Goal: Transaction & Acquisition: Purchase product/service

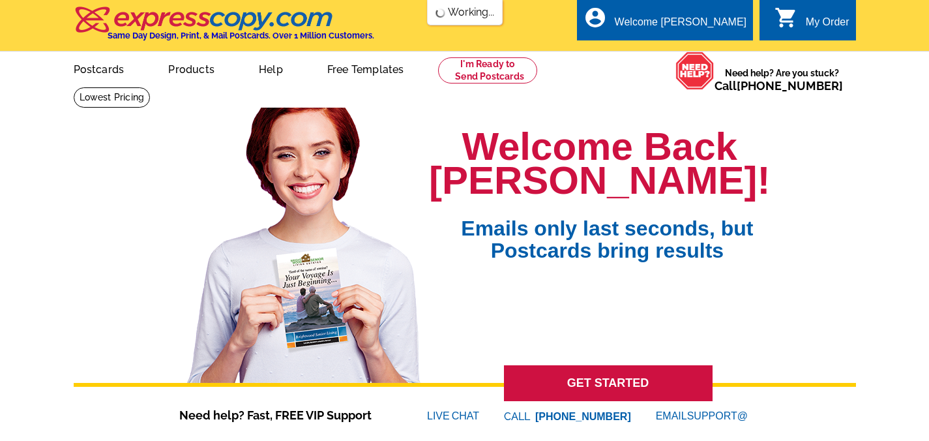
click at [180, 67] on link "Products" at bounding box center [191, 68] width 88 height 31
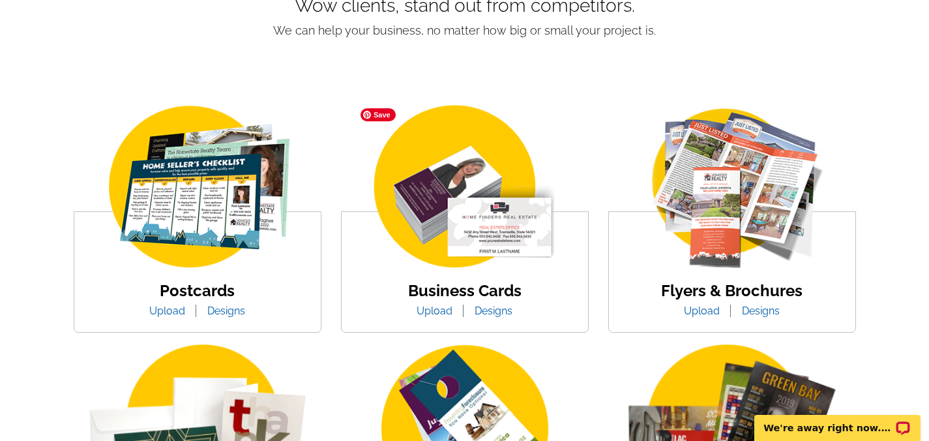
click at [499, 224] on img at bounding box center [465, 188] width 222 height 172
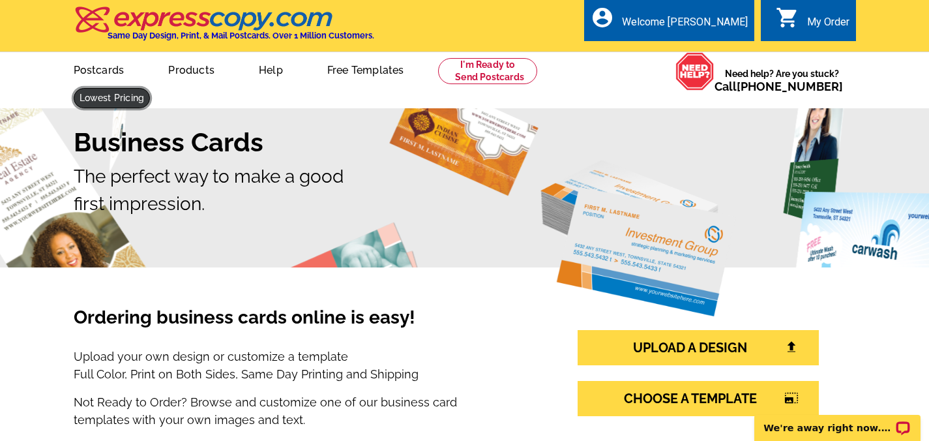
click at [151, 88] on link at bounding box center [112, 98] width 77 height 20
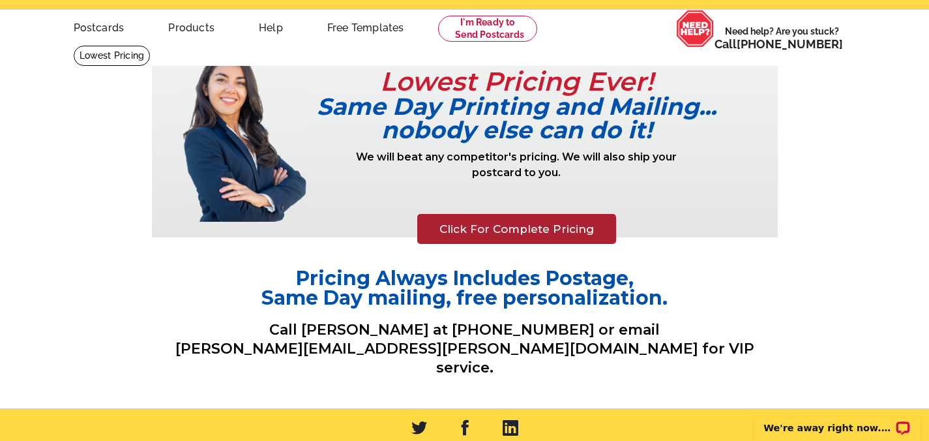
scroll to position [29, 0]
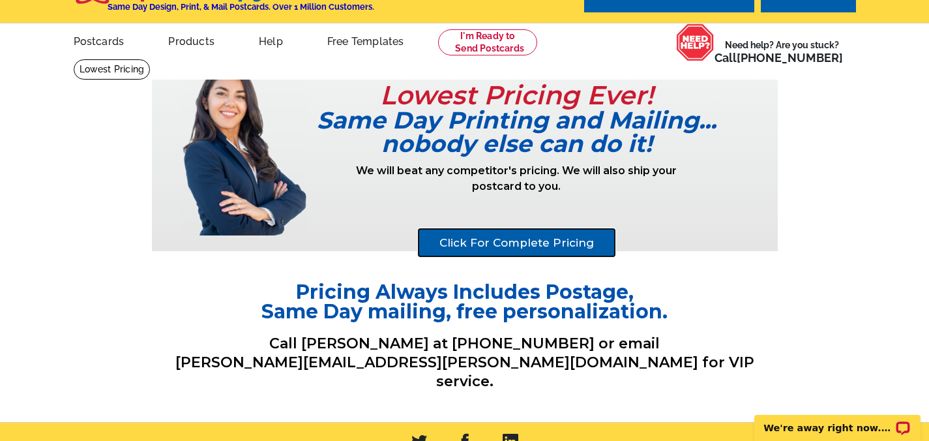
click at [506, 235] on link "Click For Complete Pricing" at bounding box center [516, 243] width 199 height 30
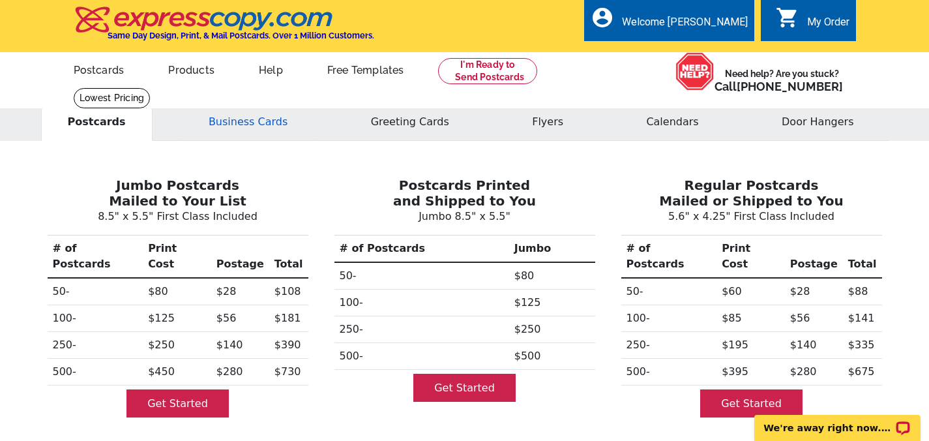
click at [236, 113] on button "Business Cards" at bounding box center [248, 122] width 132 height 38
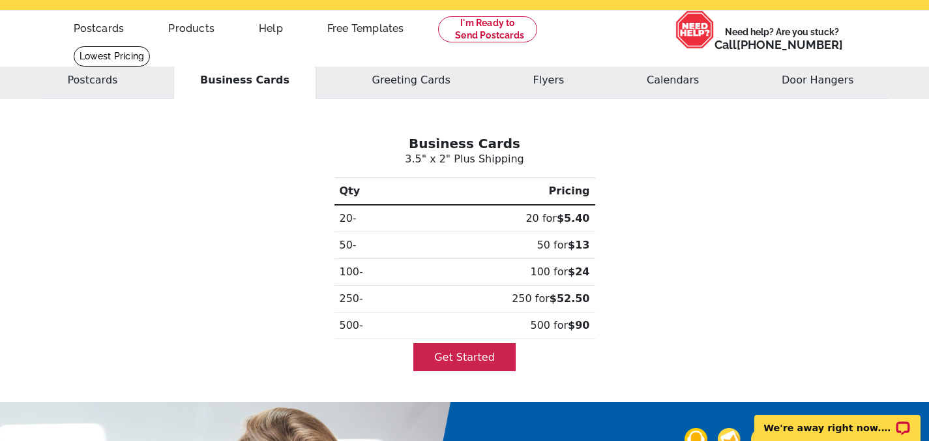
scroll to position [41, 0]
